Goal: Information Seeking & Learning: Learn about a topic

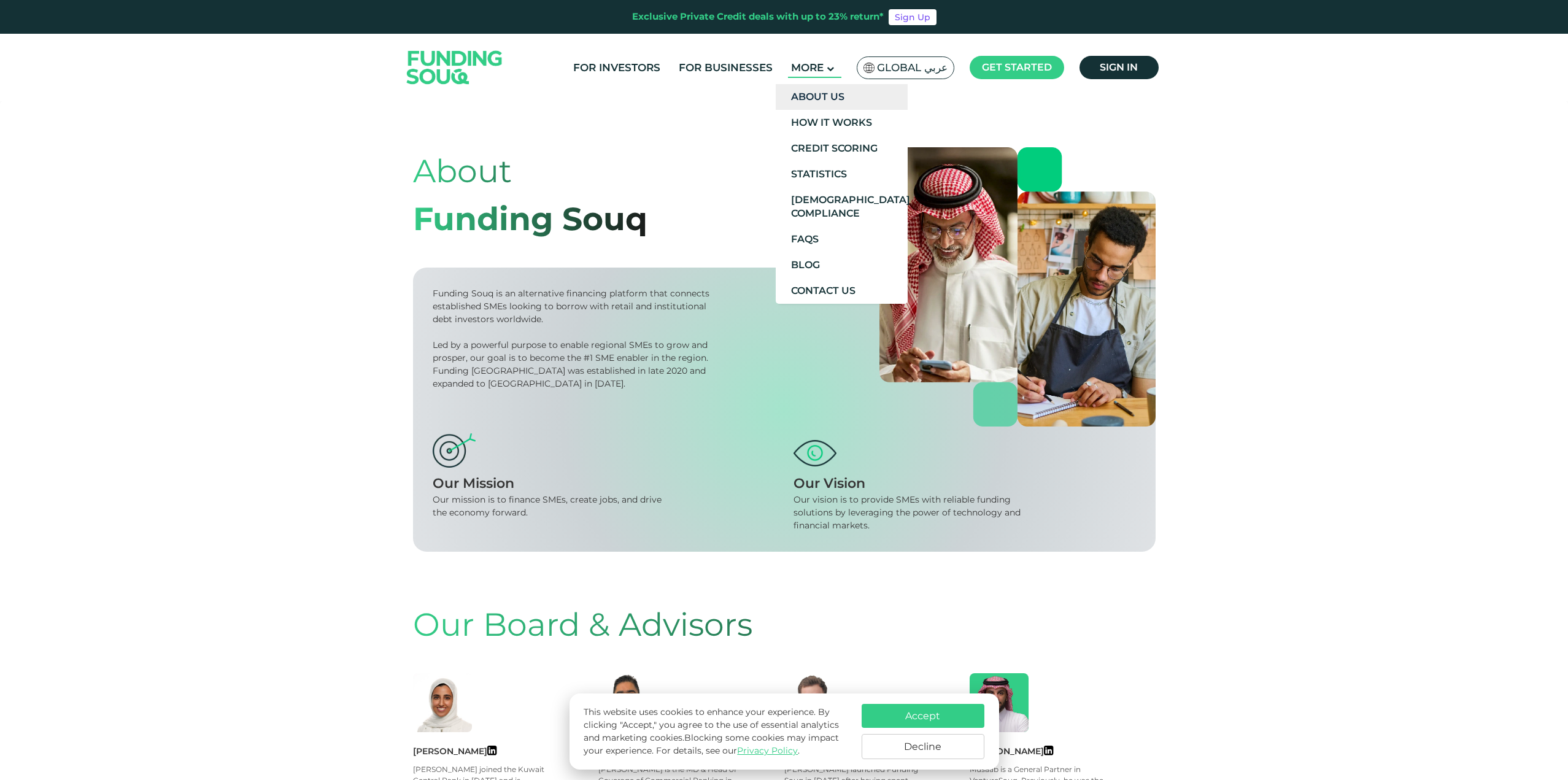
click at [825, 98] on link "About Us" at bounding box center [841, 97] width 132 height 26
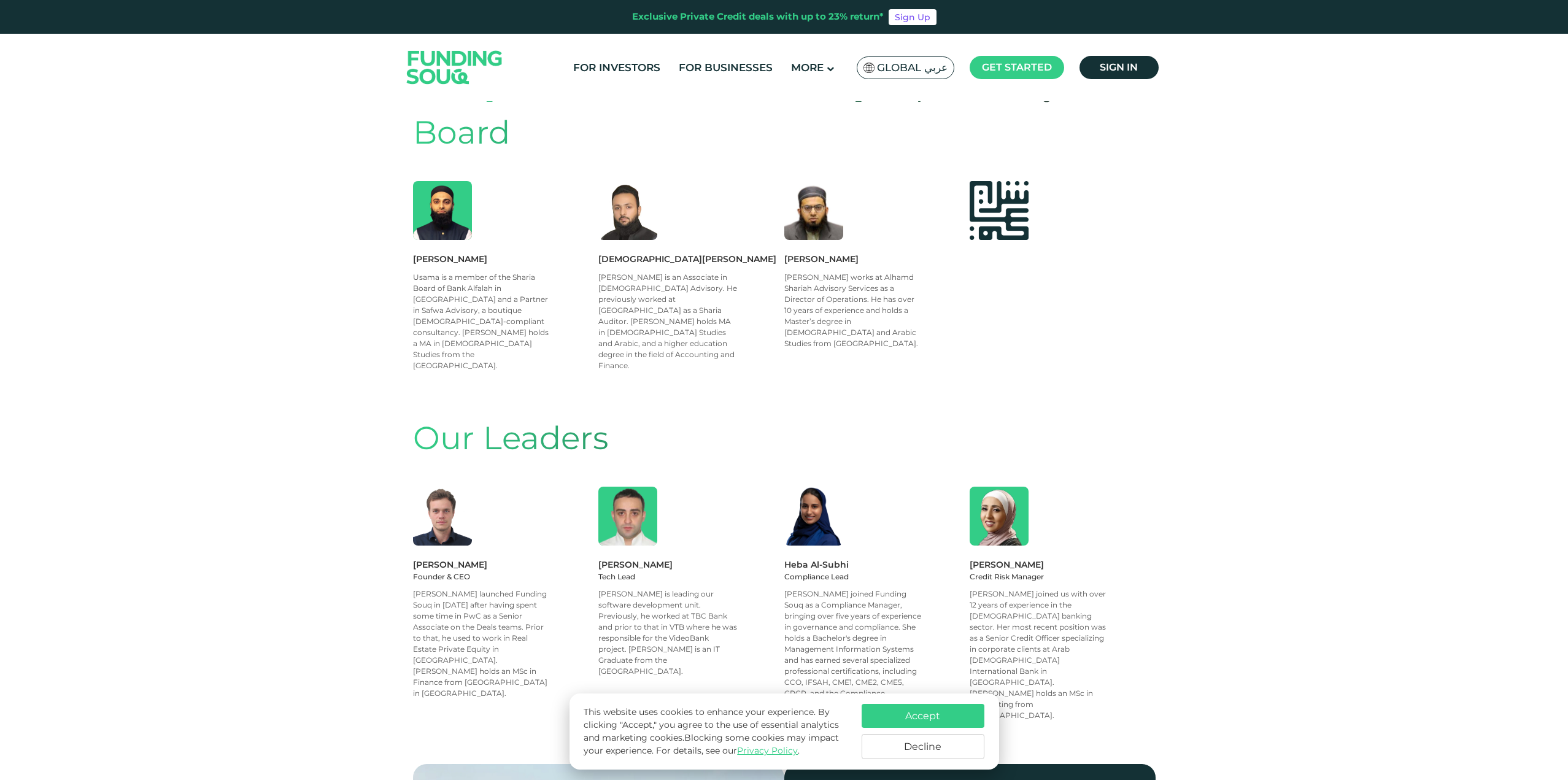
scroll to position [857, 0]
drag, startPoint x: 617, startPoint y: 64, endPoint x: 623, endPoint y: 73, distance: 10.8
click at [617, 64] on link "For Investors" at bounding box center [616, 68] width 93 height 20
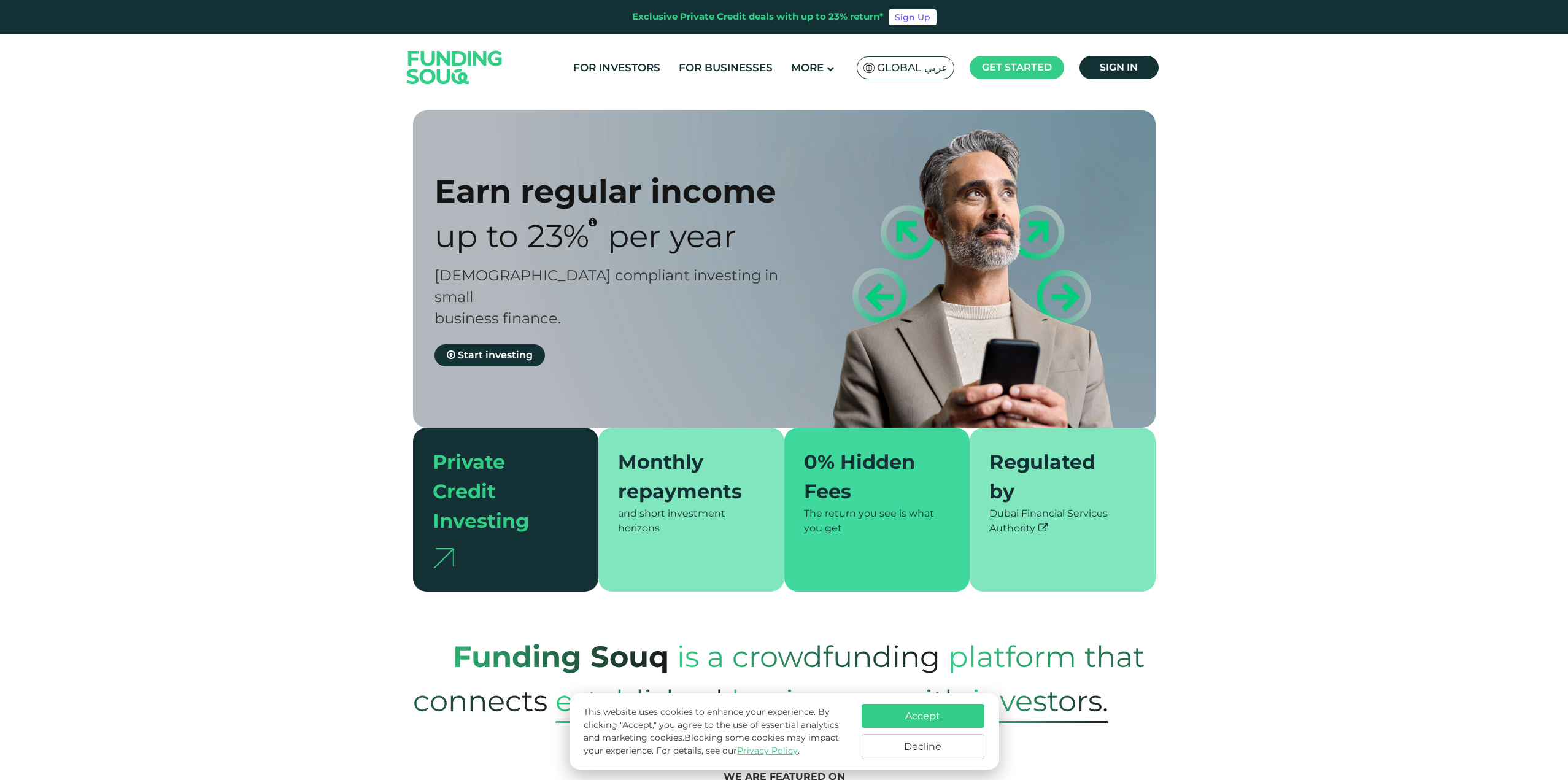
click at [934, 712] on button "Accept" at bounding box center [923, 716] width 123 height 24
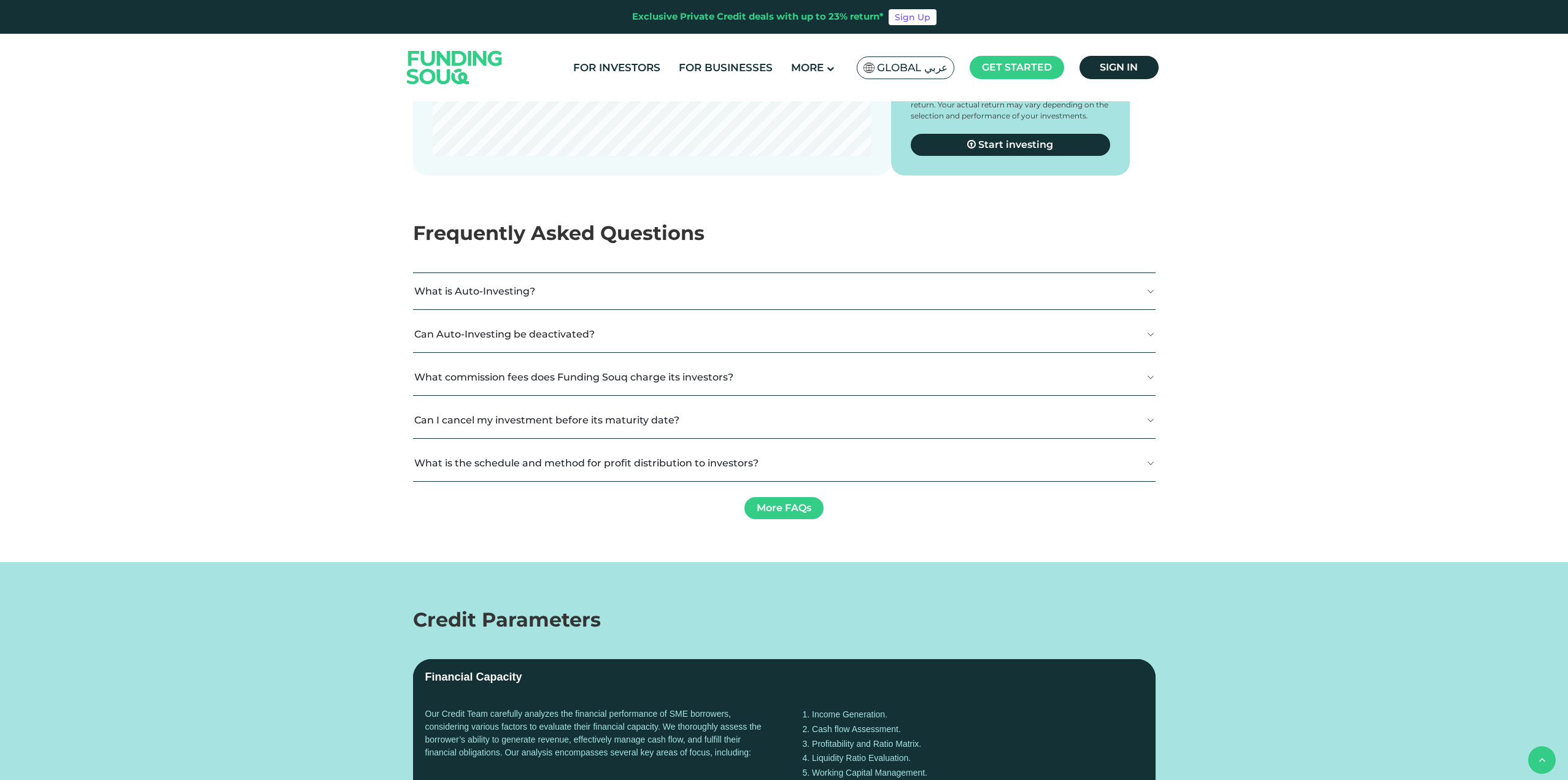
scroll to position [2219, 0]
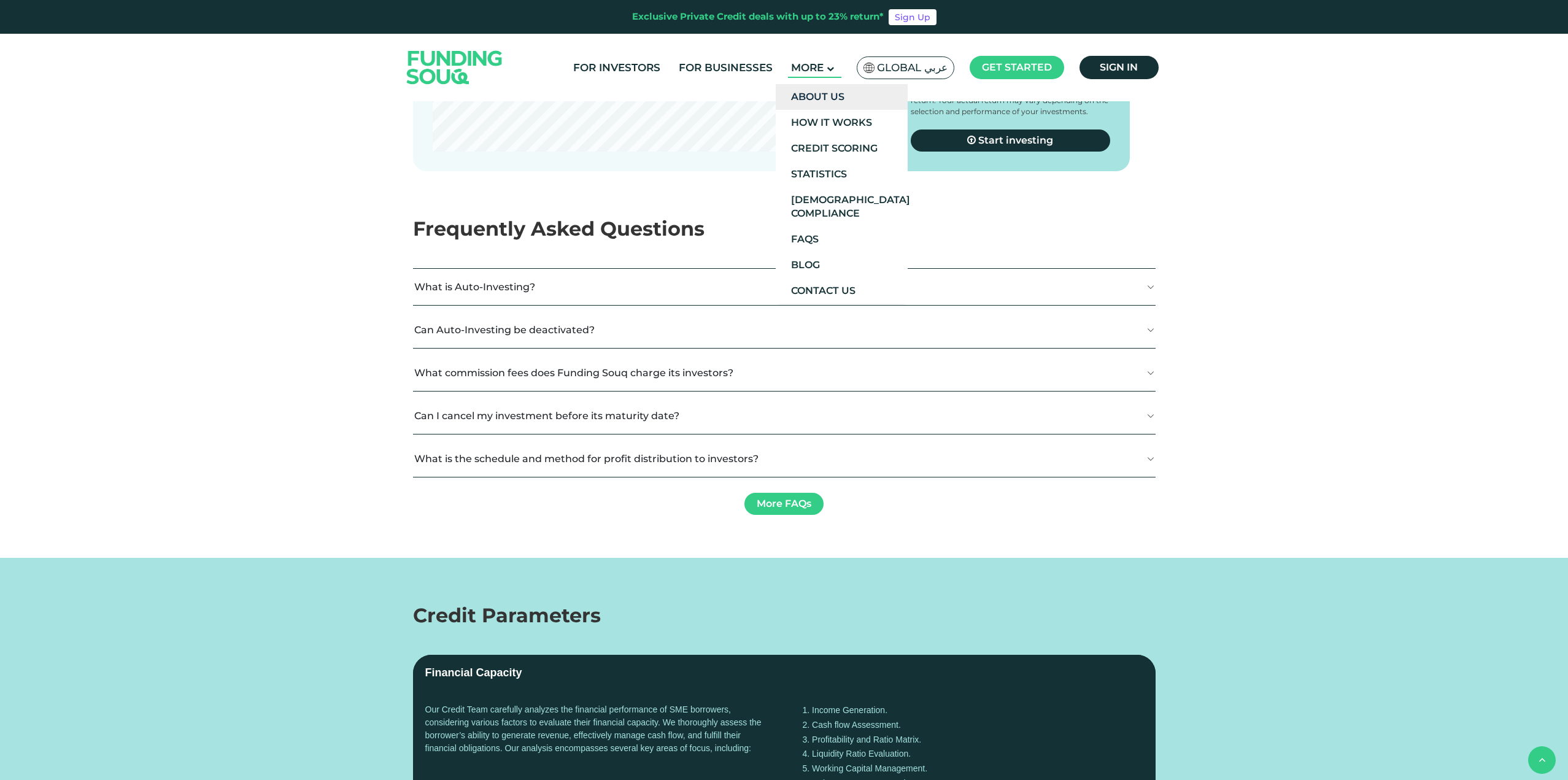
click at [813, 95] on link "About Us" at bounding box center [841, 97] width 132 height 26
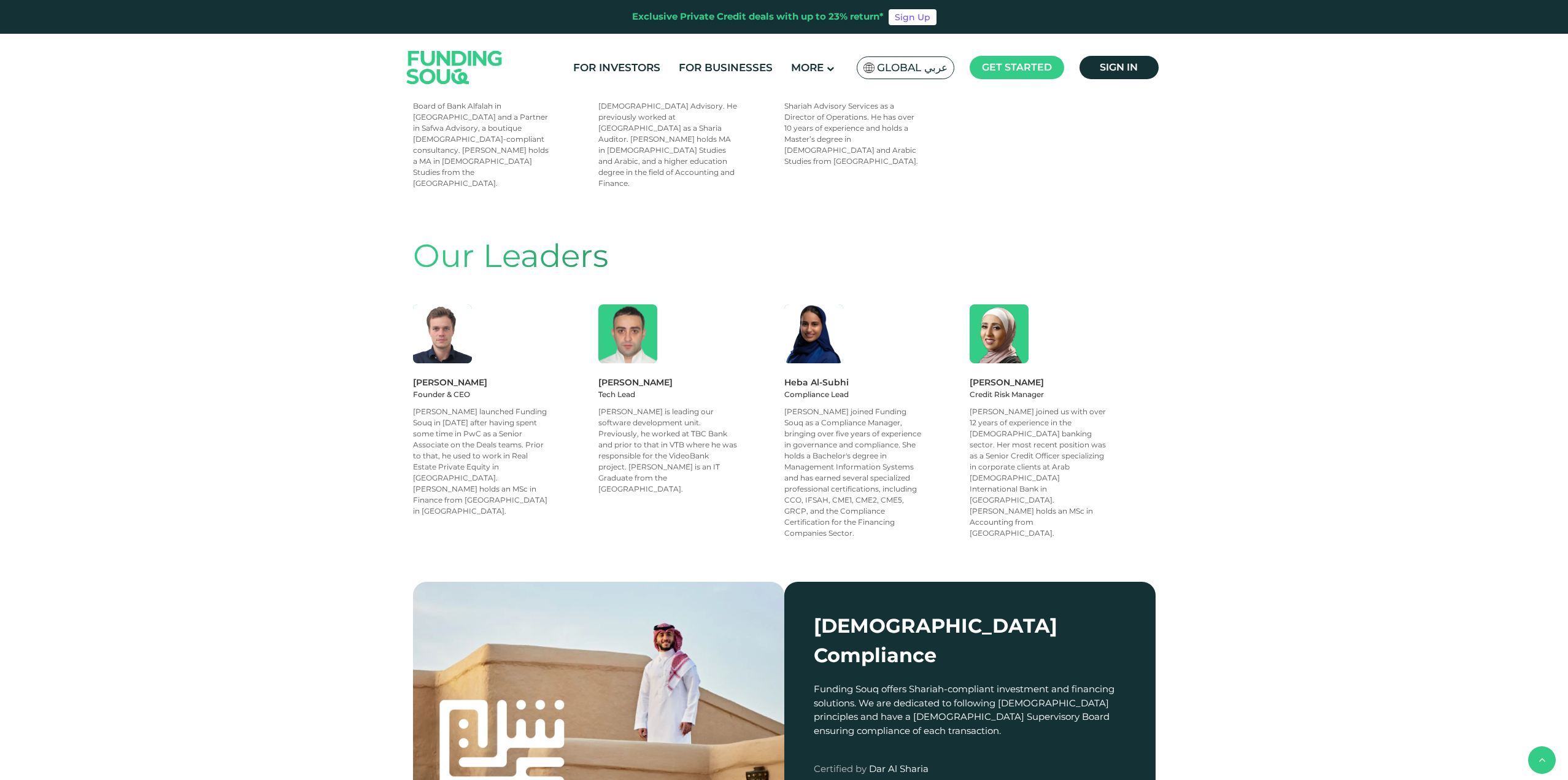
scroll to position [1026, 0]
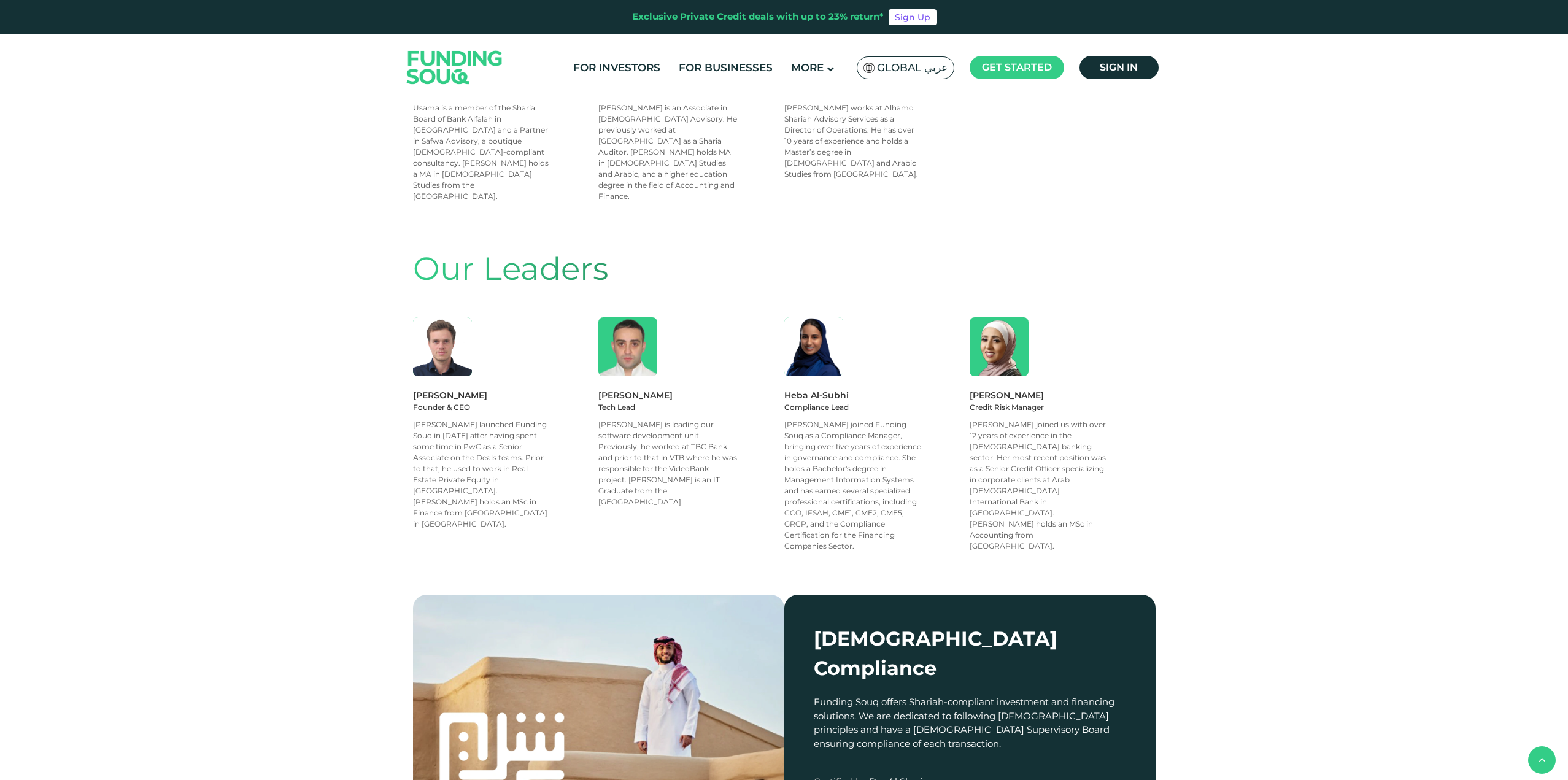
drag, startPoint x: 600, startPoint y: 302, endPoint x: 674, endPoint y: 297, distance: 74.2
click at [674, 388] on div "Nick Kvizhinadze" at bounding box center [691, 395] width 186 height 13
copy div "Nick Kvizhinadze"
